Goal: Information Seeking & Learning: Learn about a topic

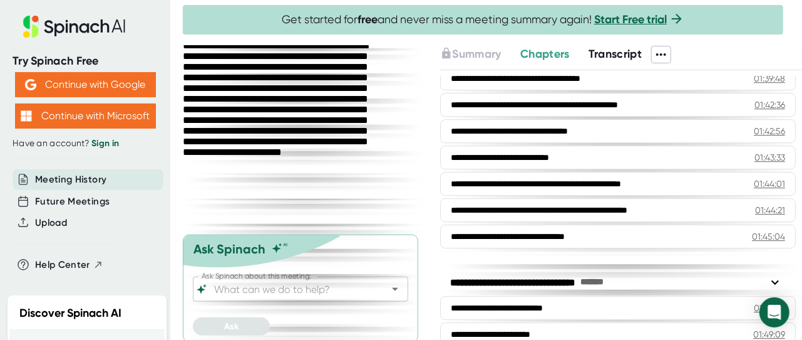
click at [75, 179] on span "Meeting History" at bounding box center [70, 179] width 71 height 14
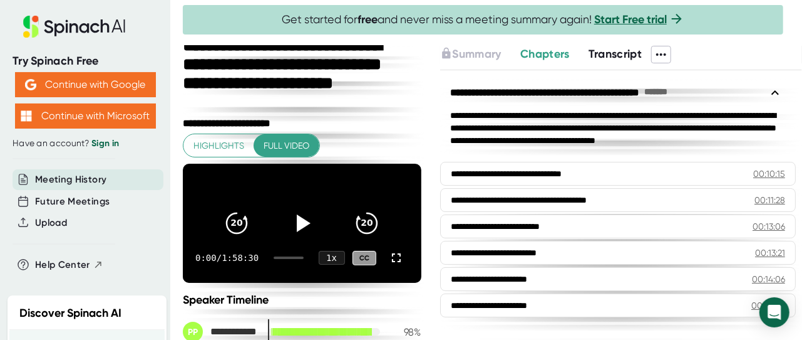
scroll to position [5, 0]
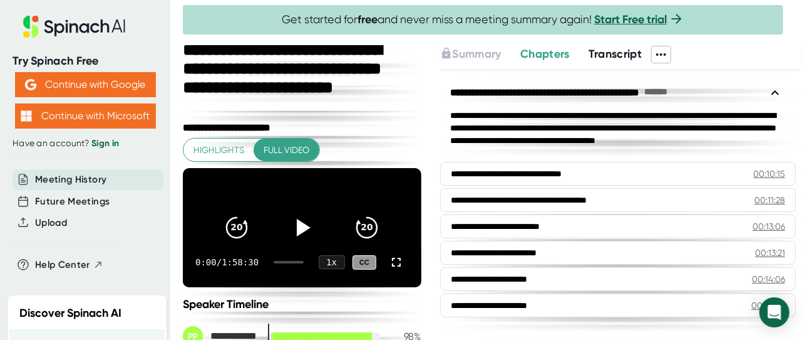
click at [534, 53] on icon at bounding box center [661, 54] width 10 height 3
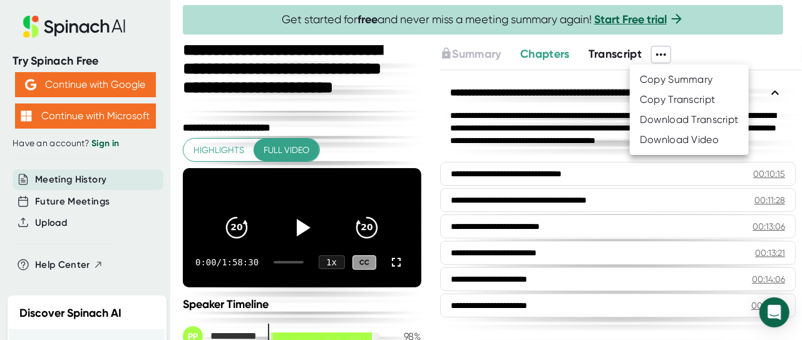
click at [534, 122] on div "Download Transcript" at bounding box center [689, 119] width 99 height 13
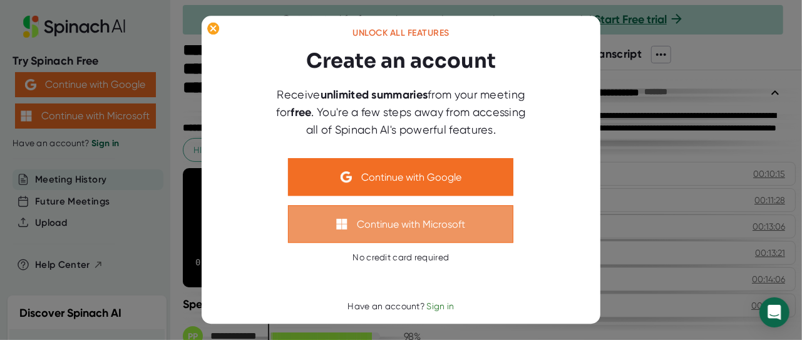
click at [383, 223] on button "Continue with Microsoft" at bounding box center [402, 224] width 226 height 38
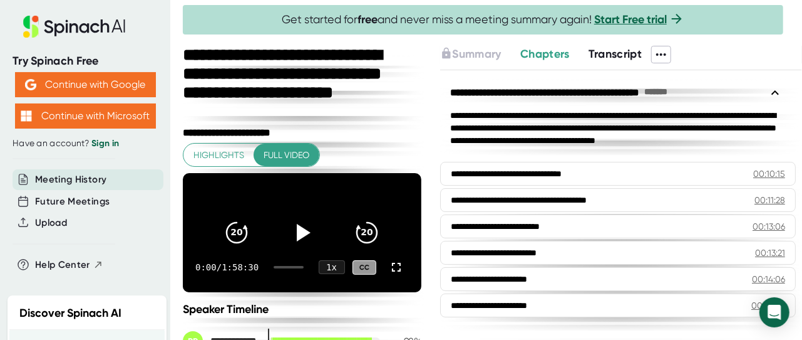
click at [523, 54] on span "Chapters" at bounding box center [545, 54] width 49 height 14
click at [532, 51] on span "Chapters" at bounding box center [545, 54] width 49 height 14
click at [589, 51] on span "Transcript" at bounding box center [616, 54] width 54 height 14
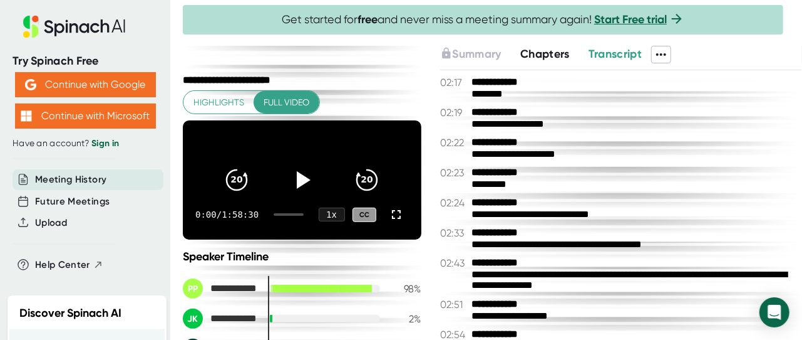
scroll to position [38, 0]
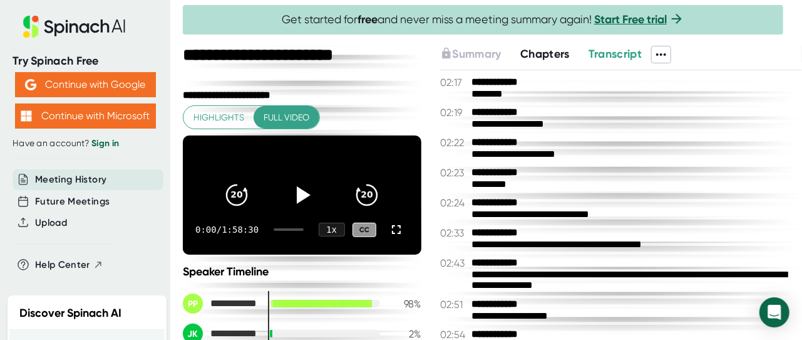
click at [280, 111] on span "Full video" at bounding box center [287, 118] width 46 height 16
click at [297, 198] on icon at bounding box center [304, 195] width 14 height 18
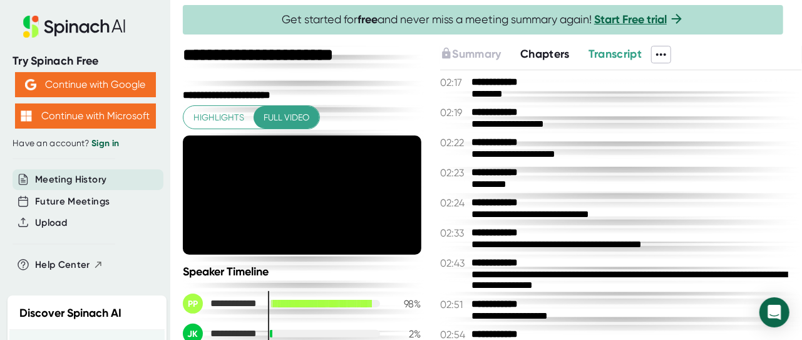
click at [224, 115] on span "Highlights" at bounding box center [219, 118] width 51 height 16
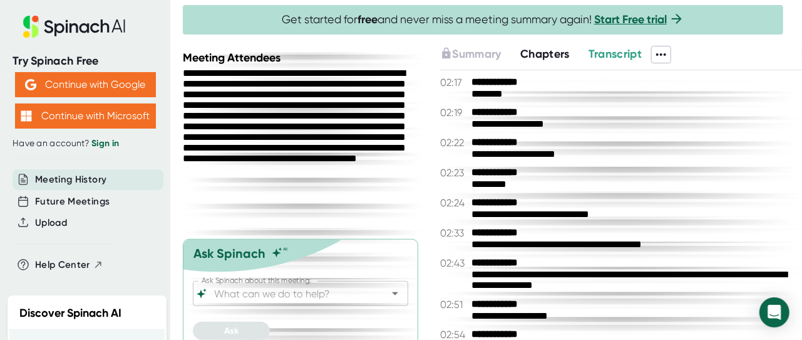
scroll to position [412, 0]
